Goal: Task Accomplishment & Management: Complete application form

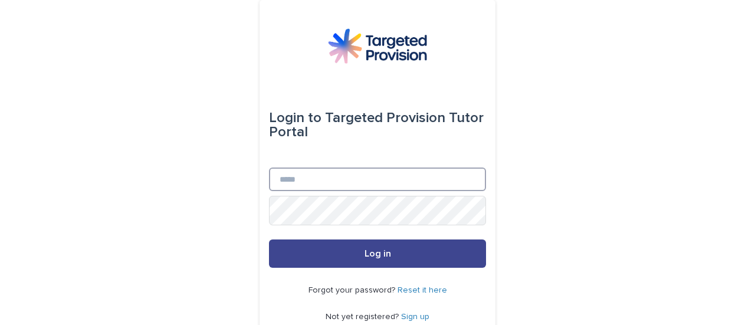
type input "**********"
click at [392, 266] on button "Log in" at bounding box center [377, 254] width 217 height 28
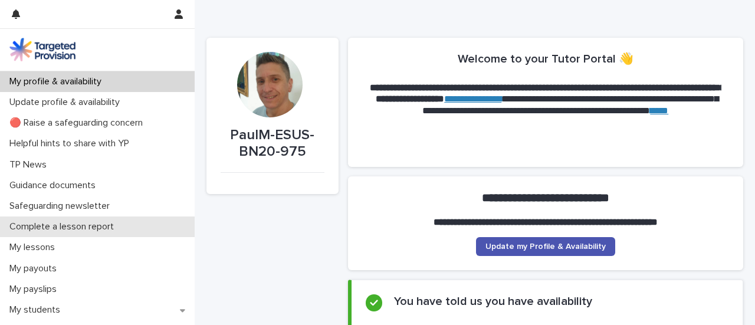
click at [100, 232] on p "Complete a lesson report" at bounding box center [64, 226] width 119 height 11
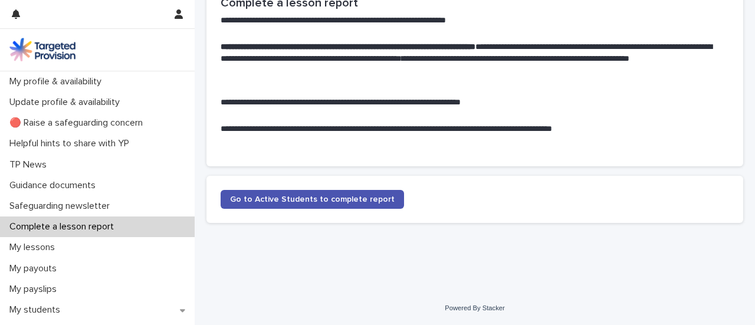
scroll to position [145, 0]
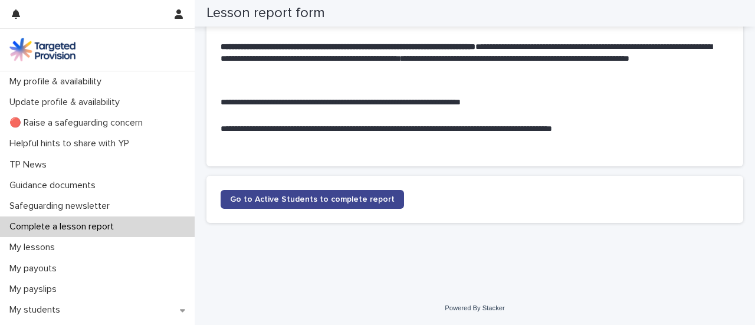
click at [395, 195] on span "Go to Active Students to complete report" at bounding box center [312, 199] width 165 height 8
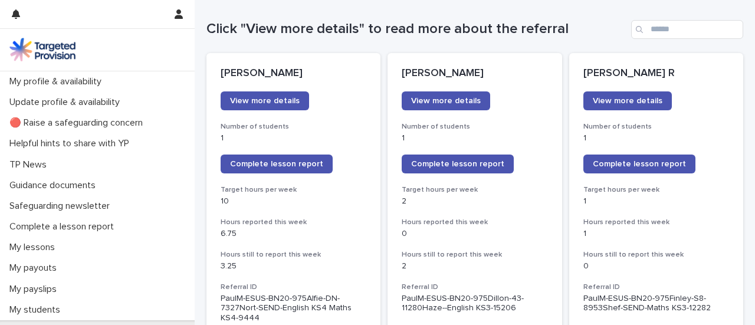
scroll to position [236, 0]
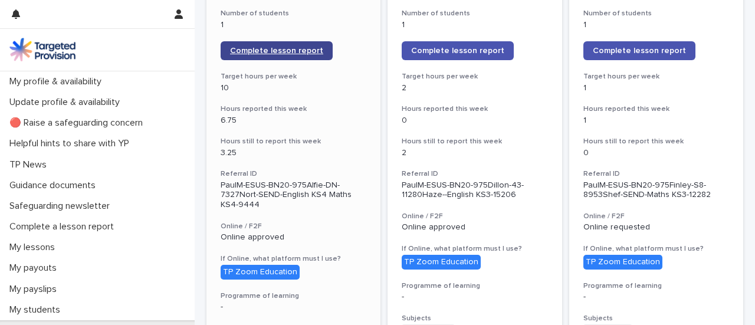
click at [317, 55] on span "Complete lesson report" at bounding box center [276, 51] width 93 height 8
